Goal: Task Accomplishment & Management: Manage account settings

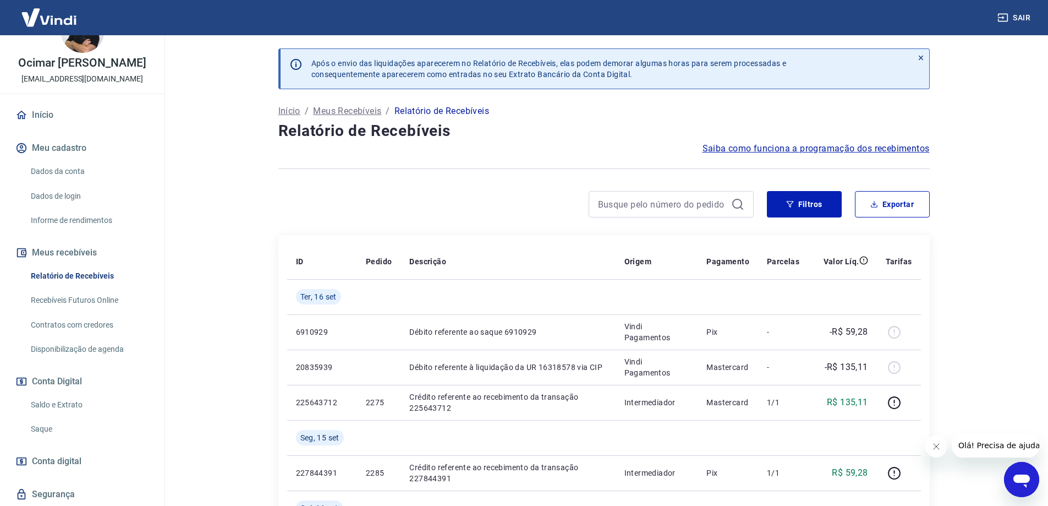
scroll to position [55, 0]
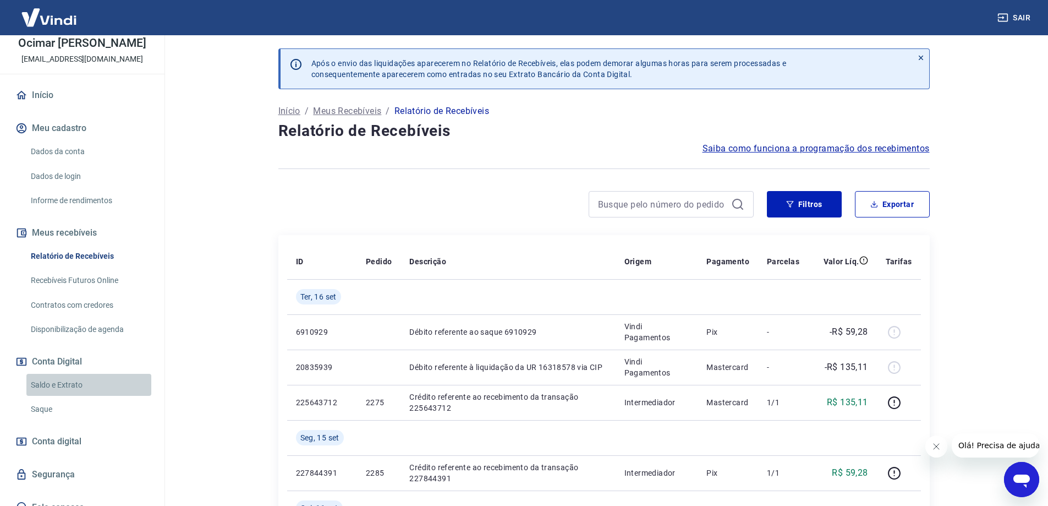
click at [94, 394] on link "Saldo e Extrato" at bounding box center [88, 385] width 125 height 23
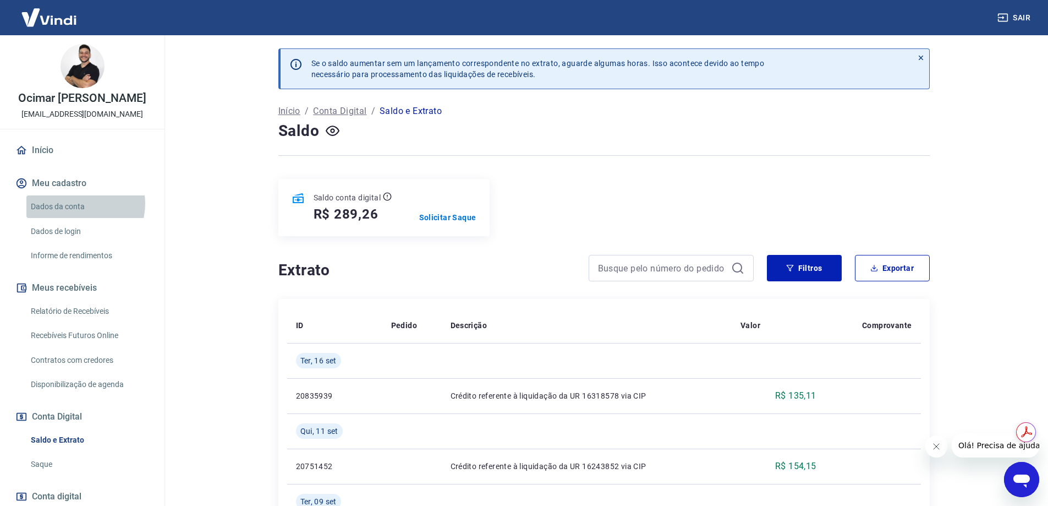
click at [81, 215] on link "Dados da conta" at bounding box center [88, 206] width 125 height 23
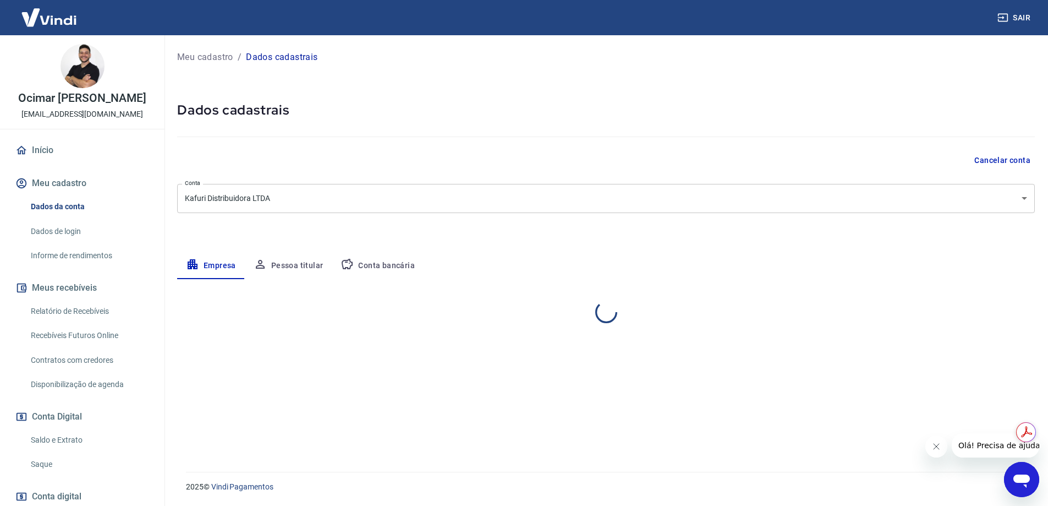
select select "MG"
select select "business"
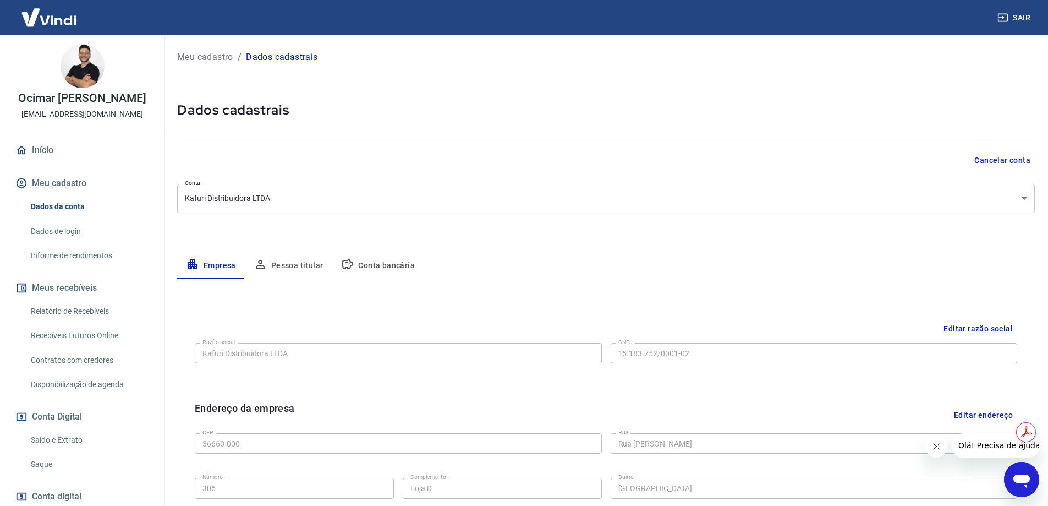
click at [101, 321] on link "Relatório de Recebíveis" at bounding box center [88, 311] width 125 height 23
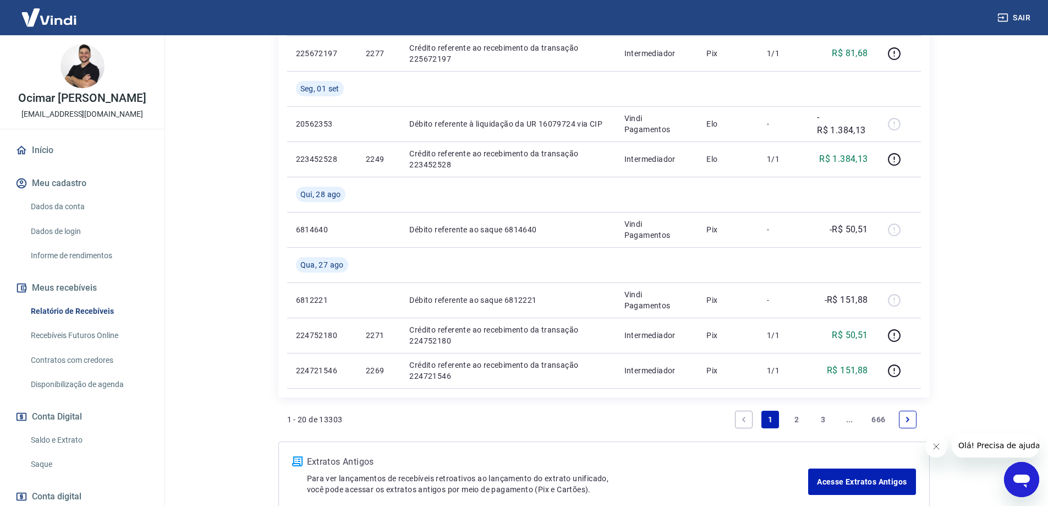
scroll to position [1011, 0]
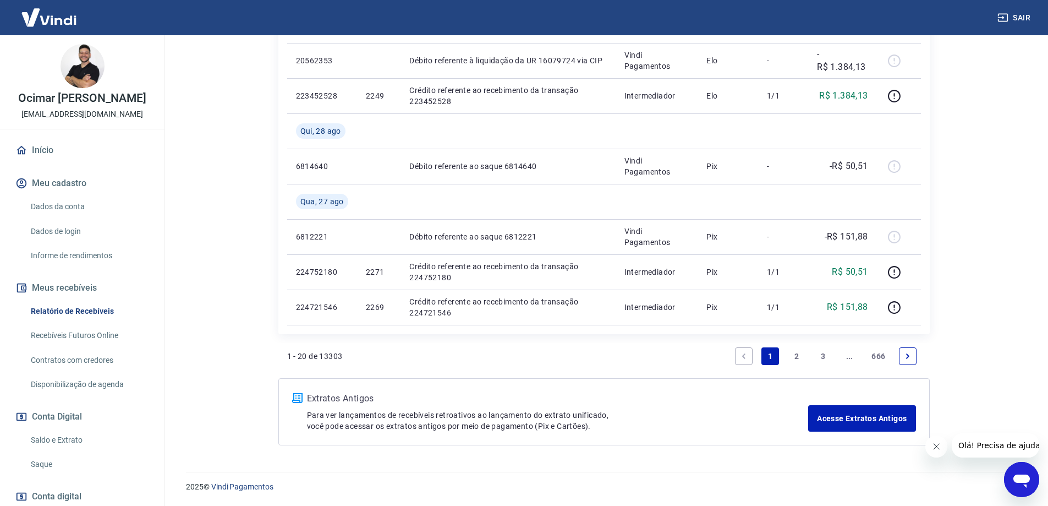
click at [854, 357] on link "..." at bounding box center [850, 356] width 18 height 18
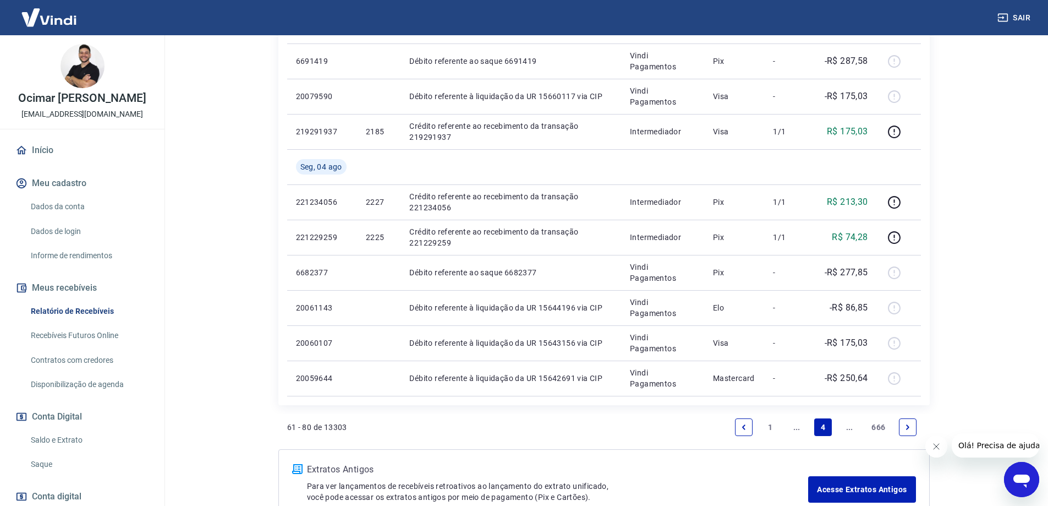
scroll to position [799, 0]
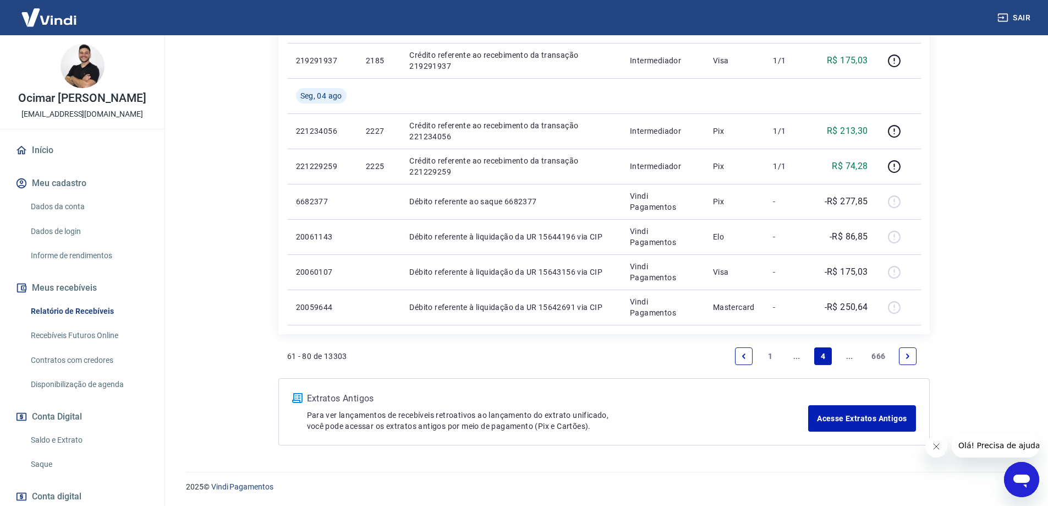
click at [852, 359] on link "..." at bounding box center [850, 356] width 18 height 18
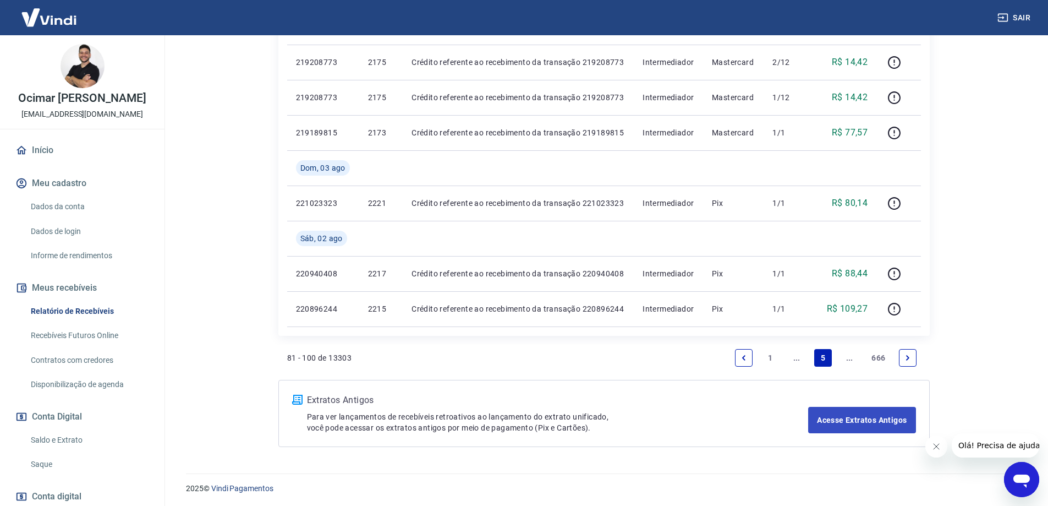
scroll to position [764, 0]
click at [853, 359] on link "..." at bounding box center [850, 356] width 18 height 18
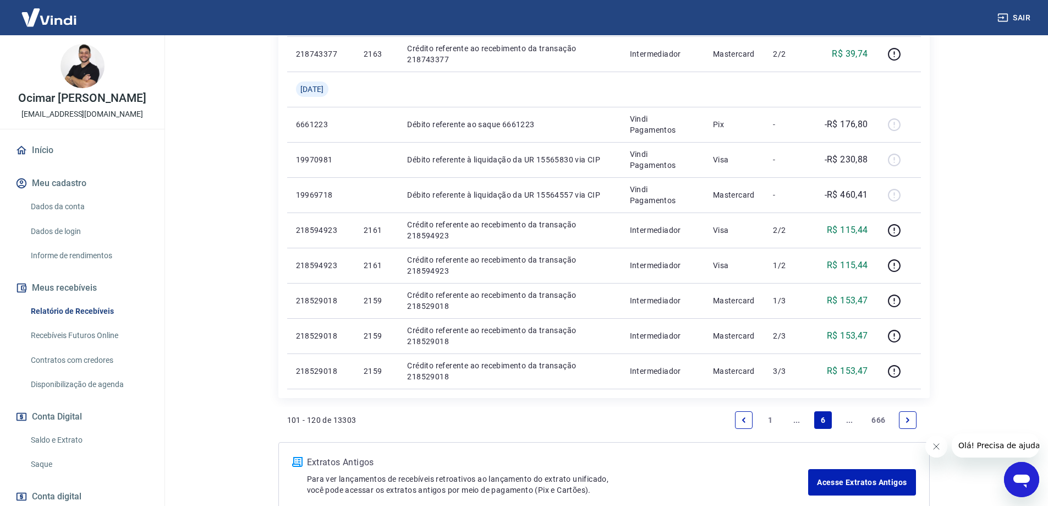
scroll to position [715, 0]
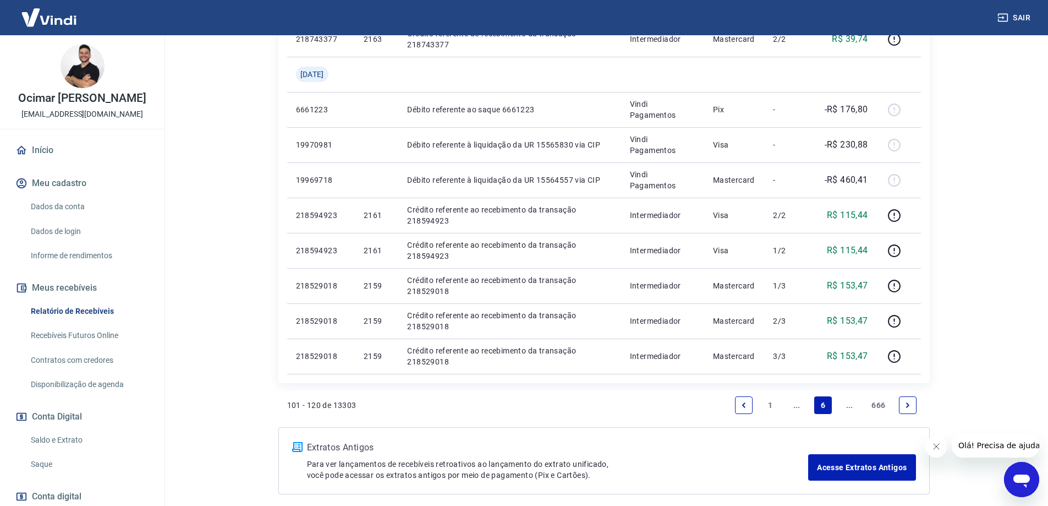
click at [852, 407] on link "..." at bounding box center [850, 405] width 18 height 18
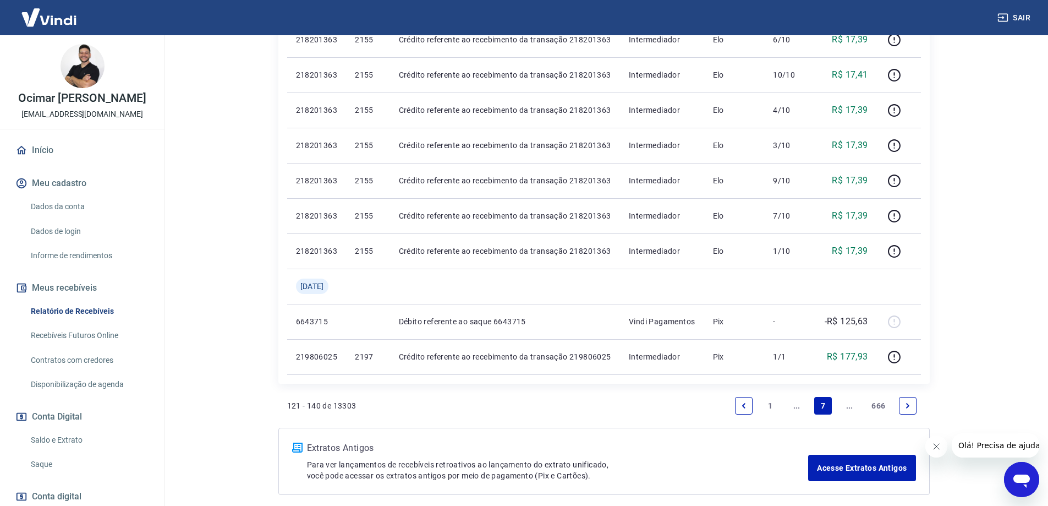
scroll to position [715, 0]
click at [901, 405] on link "Next page" at bounding box center [908, 405] width 18 height 18
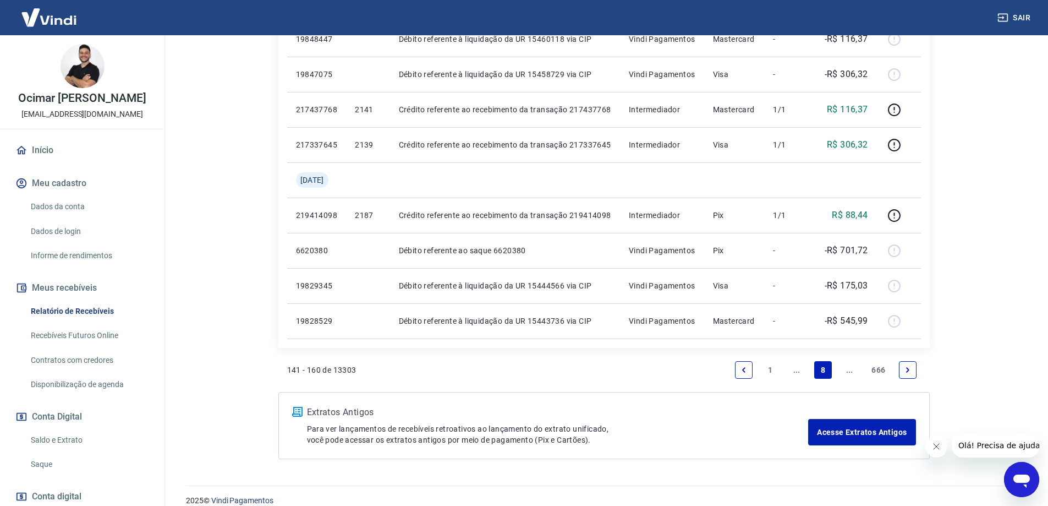
scroll to position [799, 0]
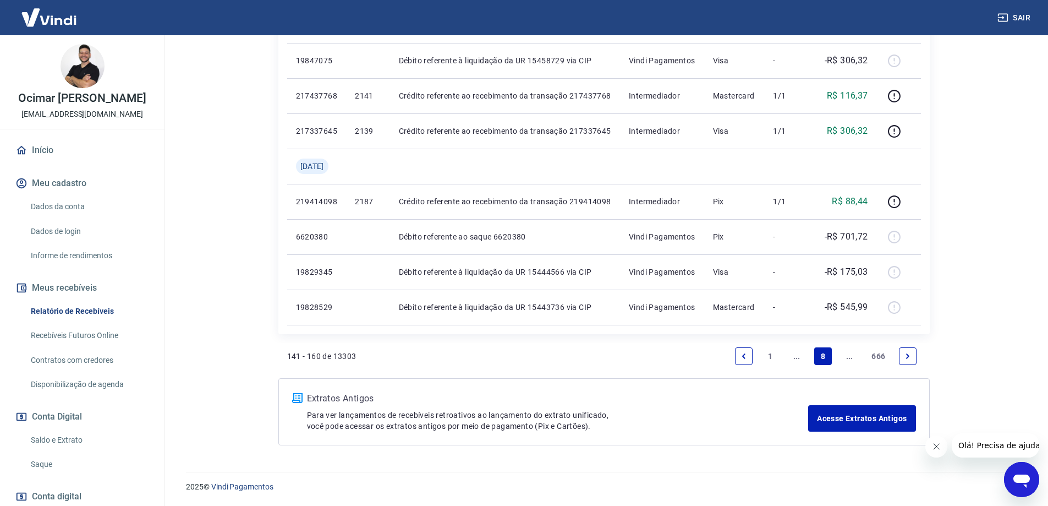
click at [904, 361] on link "Next page" at bounding box center [908, 356] width 18 height 18
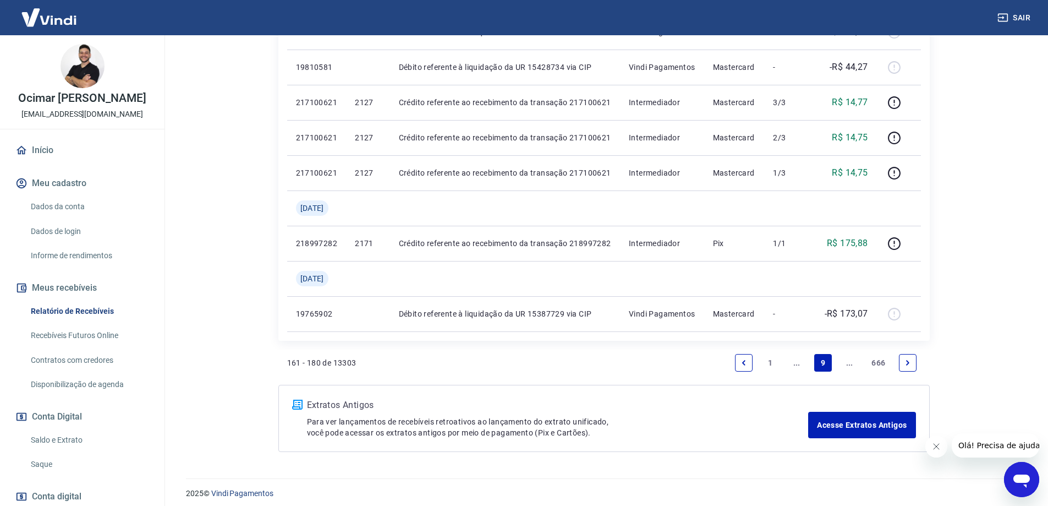
scroll to position [799, 0]
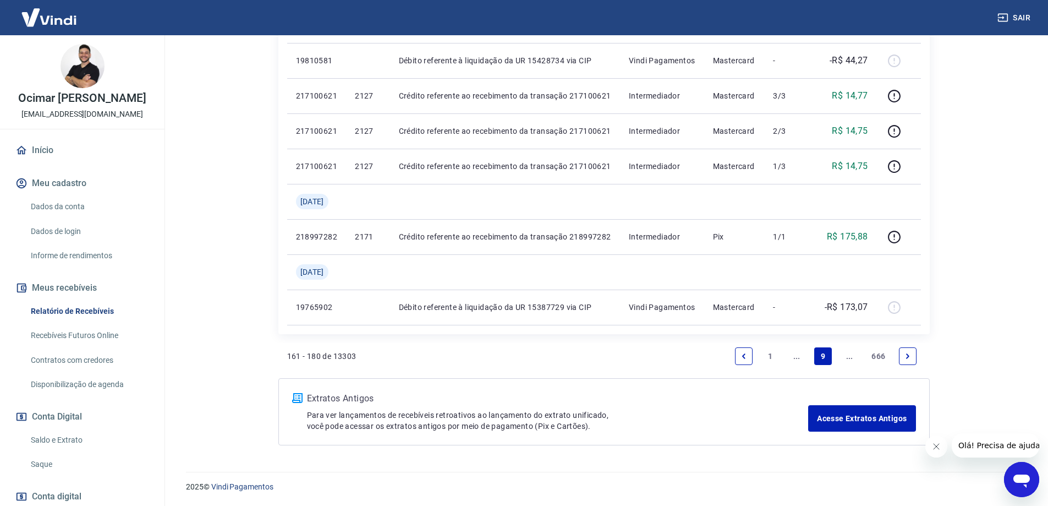
click at [906, 360] on link "Next page" at bounding box center [908, 356] width 18 height 18
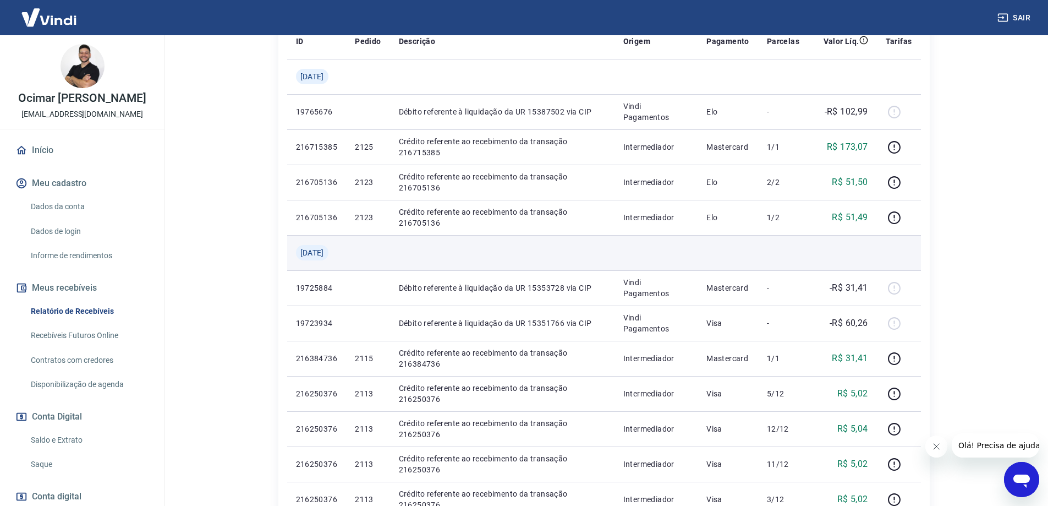
scroll to position [275, 0]
